Goal: Information Seeking & Learning: Check status

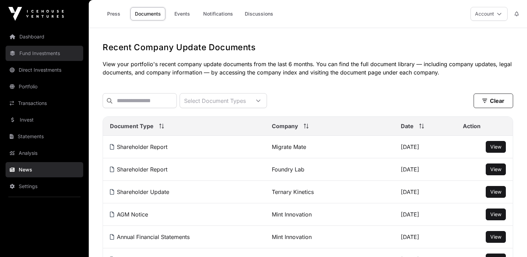
click at [29, 54] on link "Fund Investments" at bounding box center [45, 53] width 78 height 15
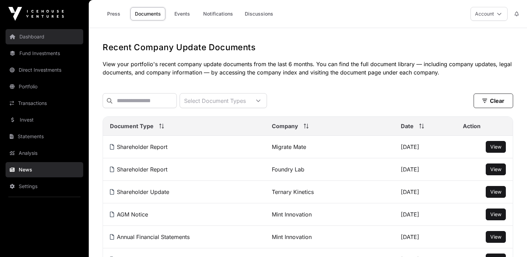
click at [29, 37] on link "Dashboard" at bounding box center [45, 36] width 78 height 15
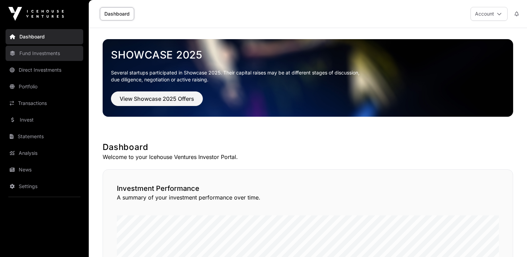
click at [33, 56] on link "Fund Investments" at bounding box center [45, 53] width 78 height 15
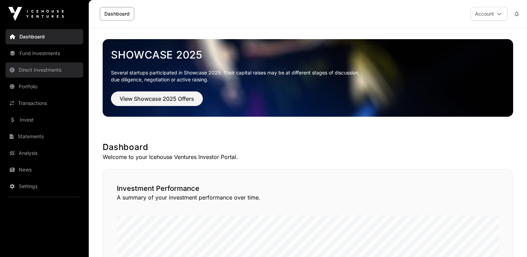
click at [29, 67] on link "Direct Investments" at bounding box center [45, 69] width 78 height 15
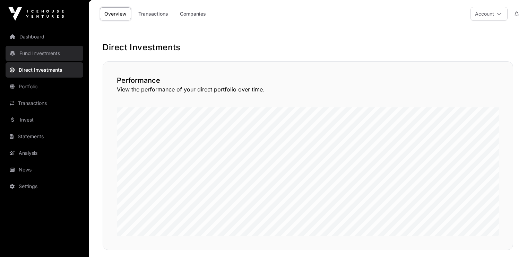
click at [32, 55] on link "Fund Investments" at bounding box center [45, 53] width 78 height 15
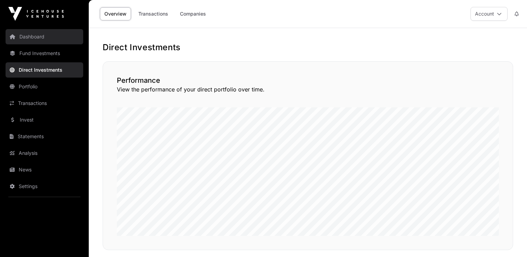
click at [33, 37] on link "Dashboard" at bounding box center [45, 36] width 78 height 15
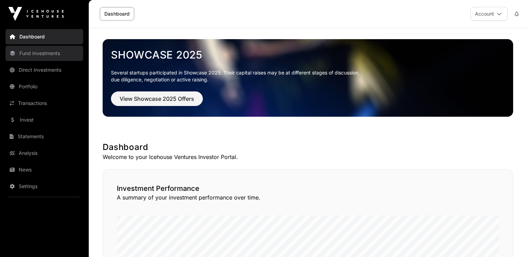
click at [32, 55] on link "Fund Investments" at bounding box center [45, 53] width 78 height 15
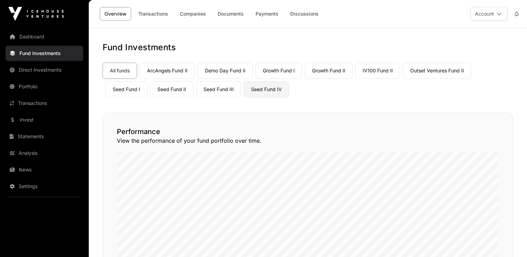
click at [257, 87] on link "Seed Fund IV" at bounding box center [266, 90] width 45 height 16
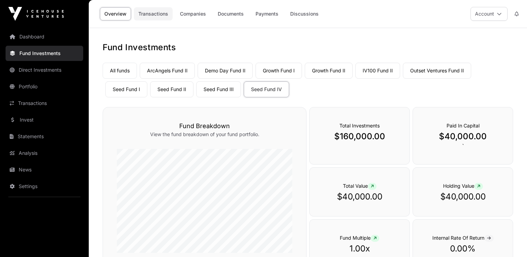
click at [154, 13] on link "Transactions" at bounding box center [153, 13] width 39 height 13
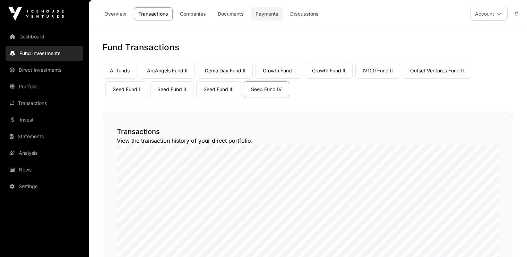
click at [267, 17] on link "Payments" at bounding box center [267, 13] width 32 height 13
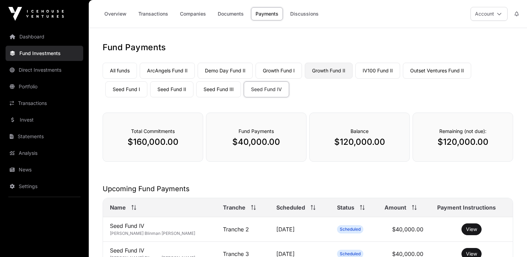
click at [330, 71] on link "Growth Fund II" at bounding box center [329, 71] width 48 height 16
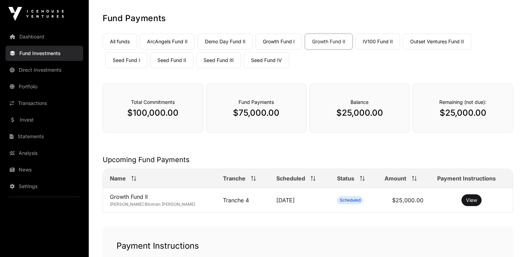
scroll to position [35, 0]
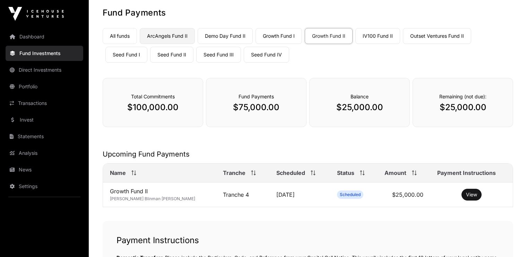
click at [165, 35] on link "ArcAngels Fund II" at bounding box center [167, 36] width 55 height 16
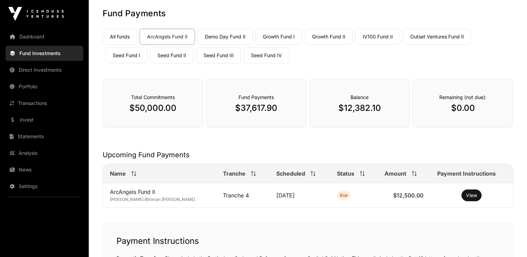
scroll to position [35, 0]
click at [430, 33] on link "Outset Ventures Fund II" at bounding box center [437, 36] width 68 height 16
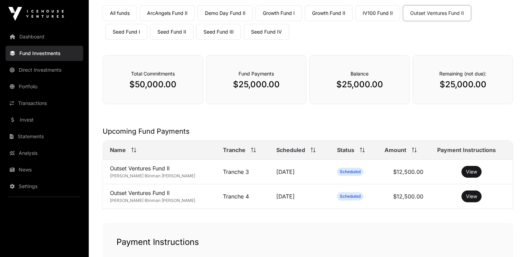
scroll to position [58, 0]
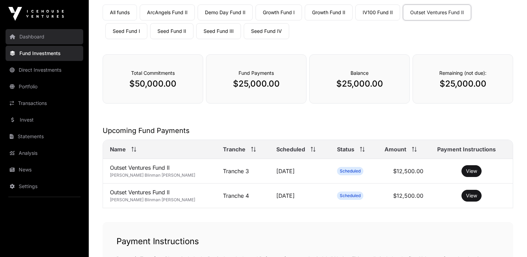
click at [29, 36] on link "Dashboard" at bounding box center [45, 36] width 78 height 15
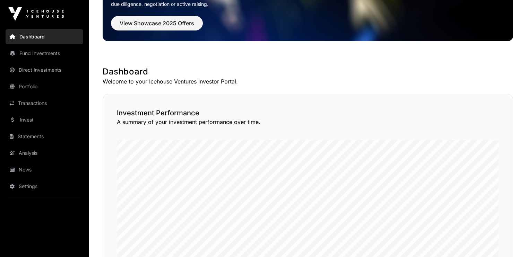
scroll to position [79, 0]
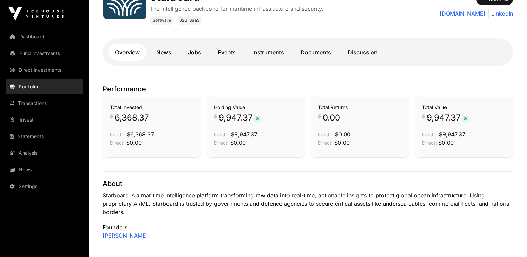
scroll to position [130, 0]
click at [313, 55] on link "Documents" at bounding box center [316, 53] width 44 height 17
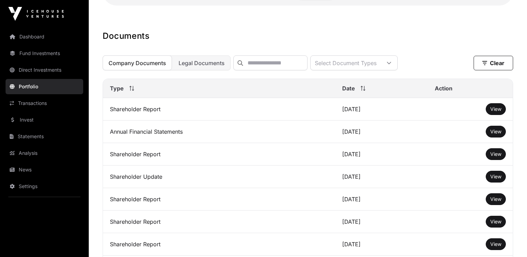
scroll to position [191, 0]
click at [493, 112] on span "View" at bounding box center [496, 110] width 11 height 6
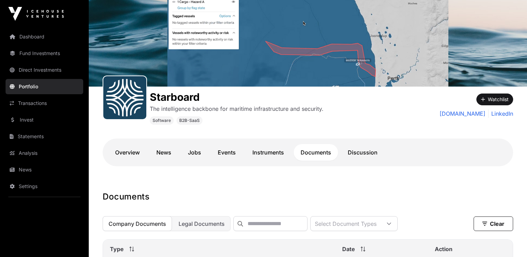
scroll to position [0, 0]
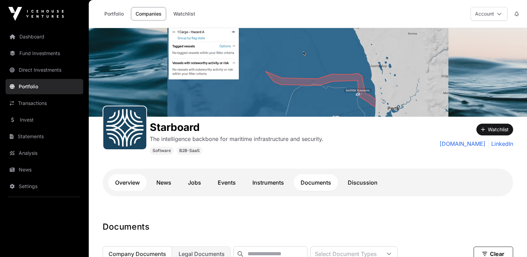
click at [130, 180] on link "Overview" at bounding box center [127, 183] width 39 height 17
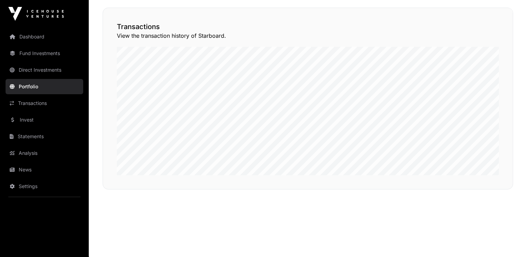
scroll to position [560, 0]
click at [477, 15] on button "View Transactions" at bounding box center [481, 16] width 57 height 12
